Goal: Information Seeking & Learning: Understand process/instructions

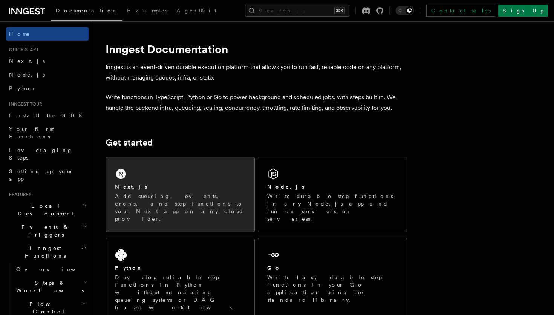
click at [142, 203] on p "Add queueing, events, crons, and step functions to your Next app on any cloud p…" at bounding box center [180, 207] width 130 height 30
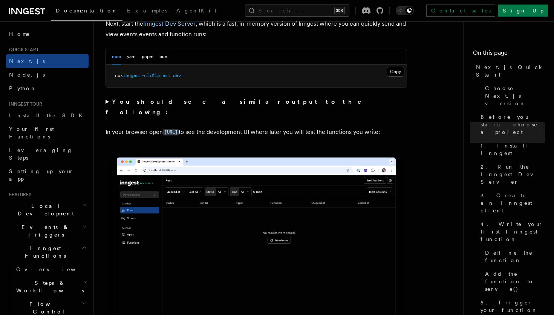
scroll to position [556, 0]
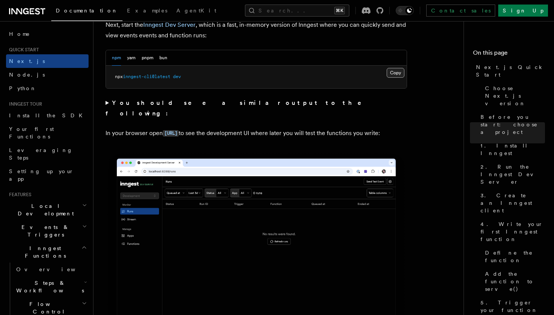
click at [394, 76] on button "Copy Copied" at bounding box center [396, 73] width 18 height 10
